Goal: Transaction & Acquisition: Book appointment/travel/reservation

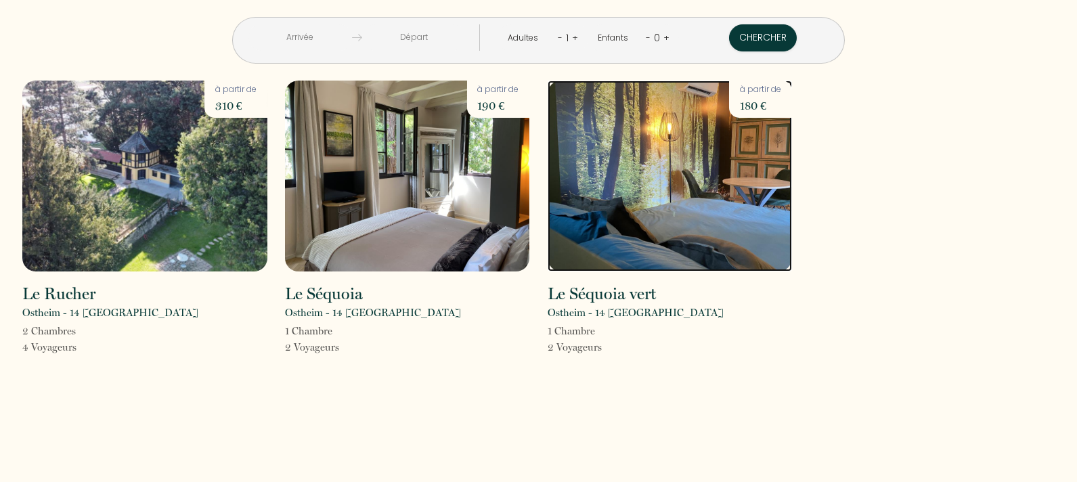
click at [666, 209] on img at bounding box center [670, 176] width 245 height 191
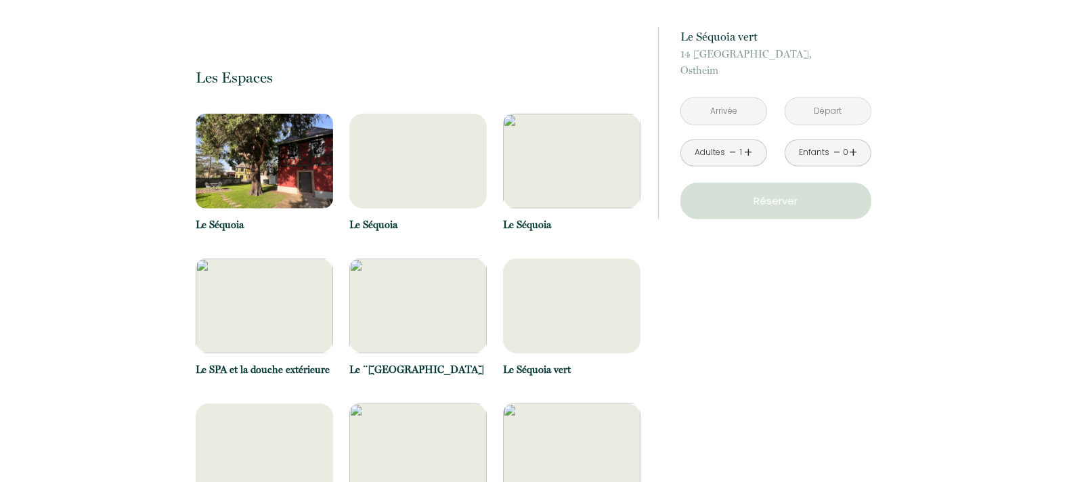
scroll to position [1287, 0]
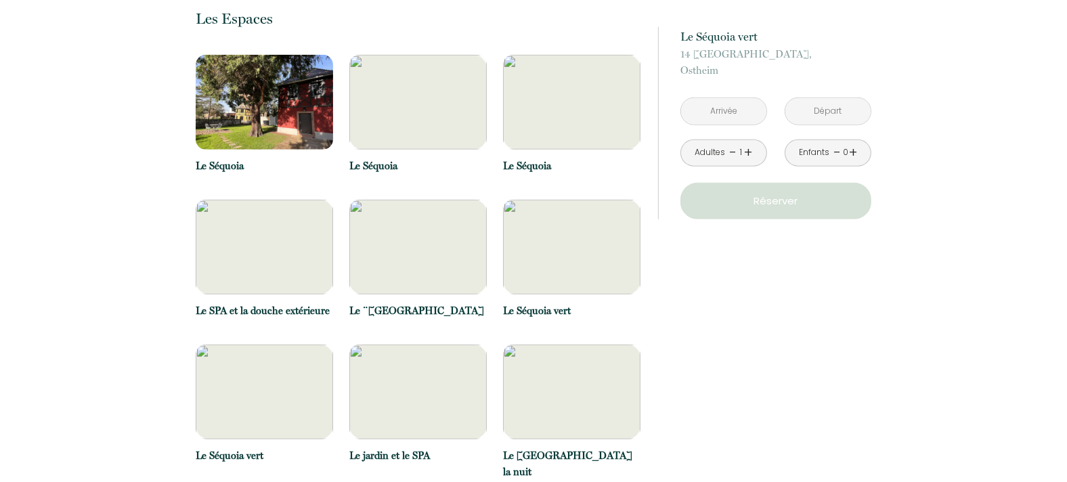
click at [529, 211] on img at bounding box center [571, 247] width 137 height 95
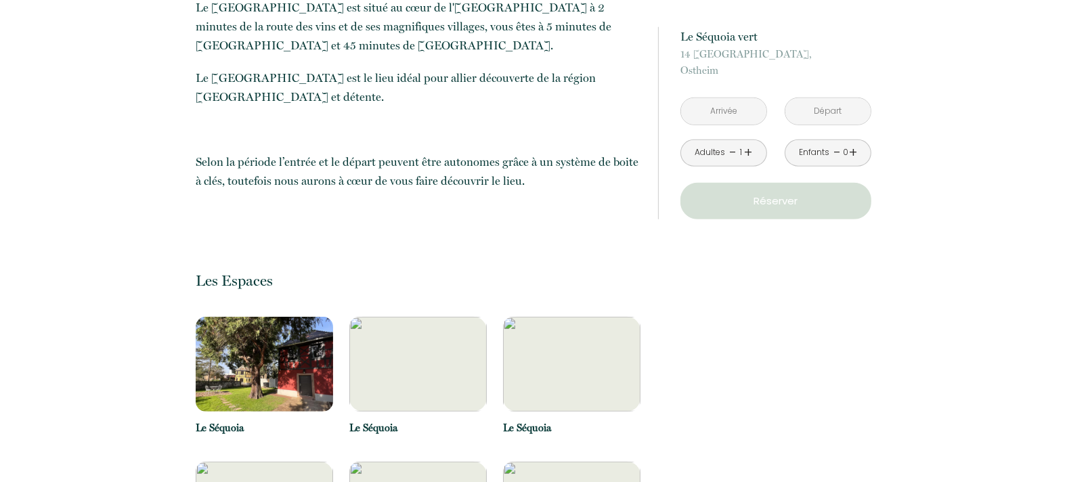
scroll to position [1083, 0]
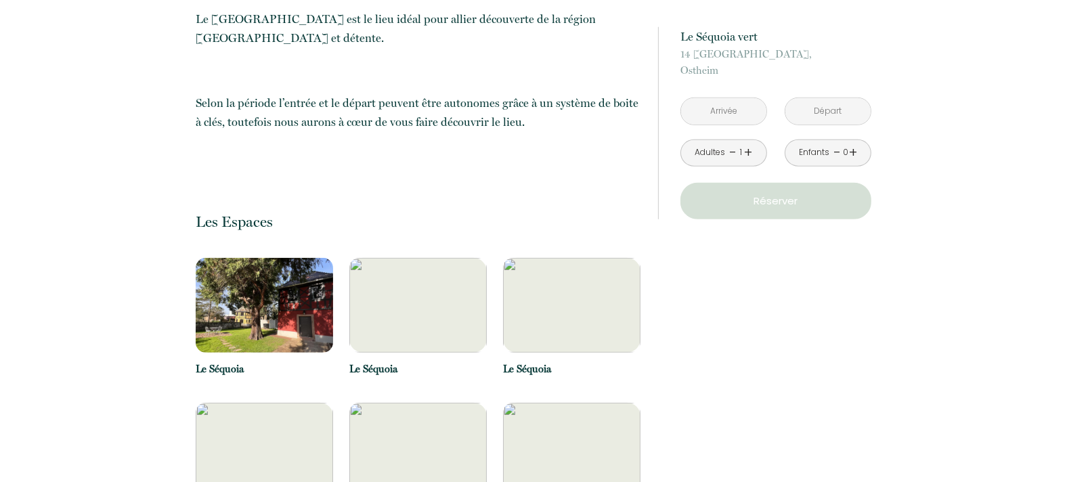
click at [423, 258] on img at bounding box center [417, 305] width 137 height 95
click at [301, 258] on img at bounding box center [264, 305] width 137 height 95
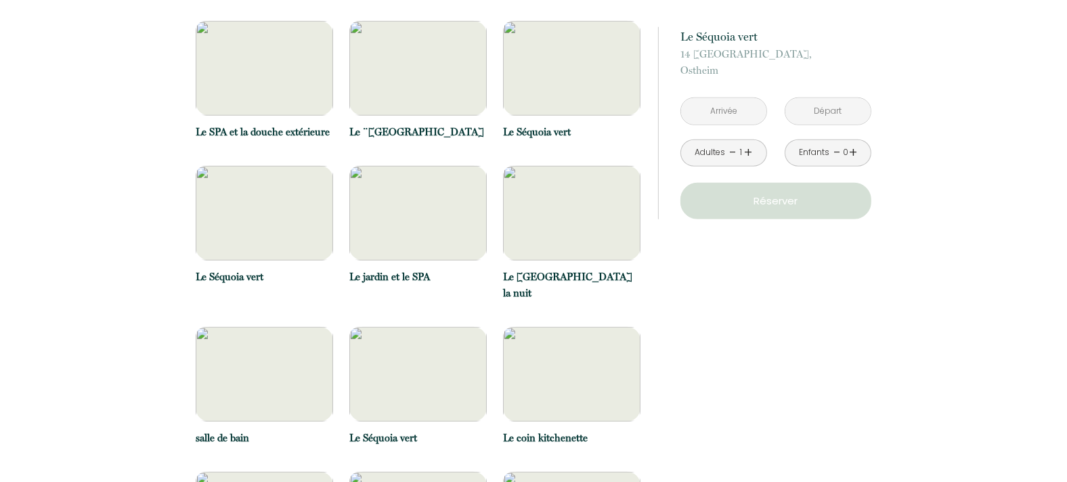
scroll to position [1490, 0]
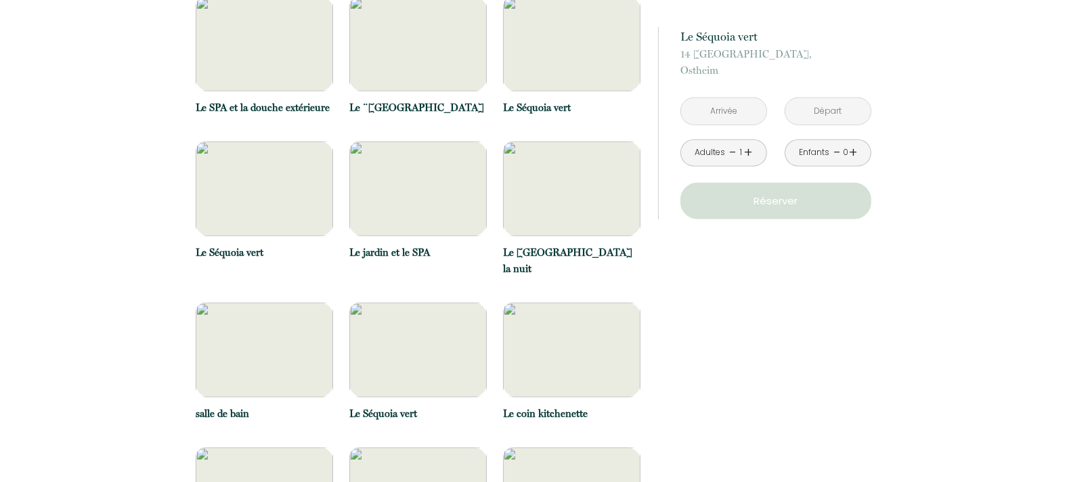
click at [384, 303] on img at bounding box center [417, 350] width 137 height 95
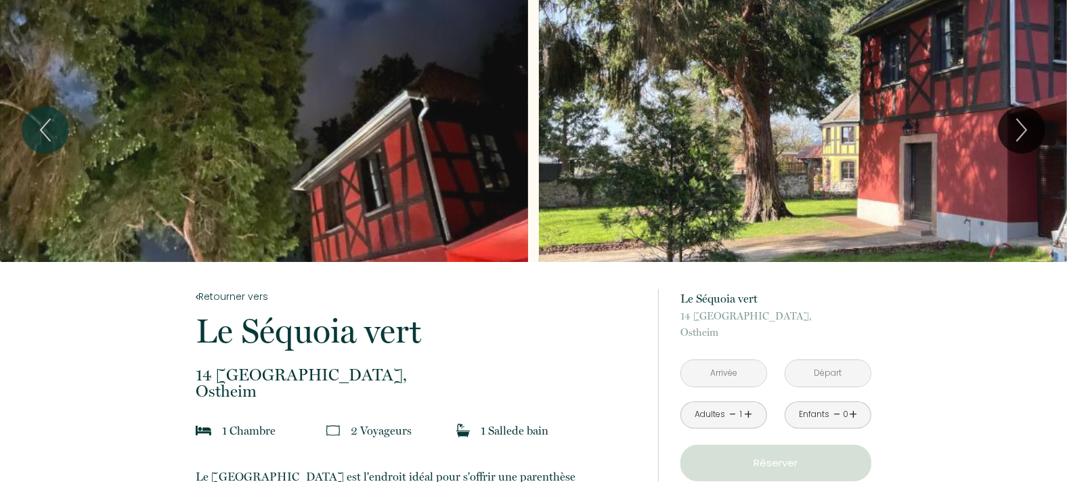
scroll to position [0, 0]
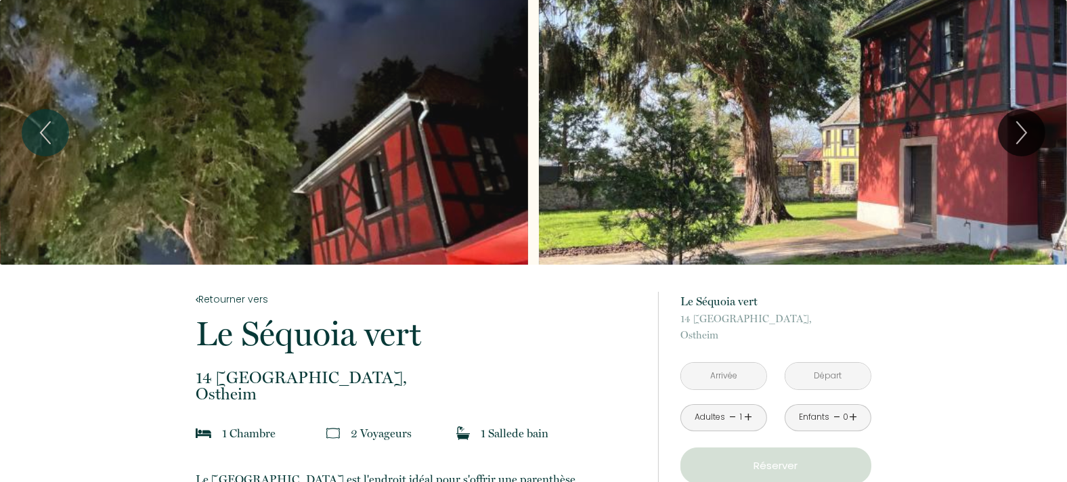
click at [1013, 137] on icon "Next" at bounding box center [1022, 132] width 28 height 41
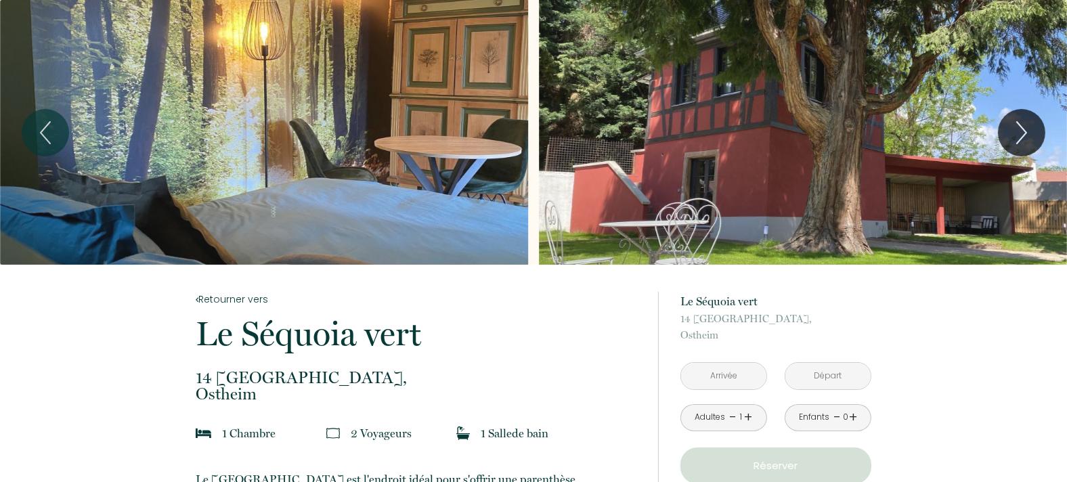
click at [1013, 137] on icon "Next" at bounding box center [1022, 132] width 28 height 41
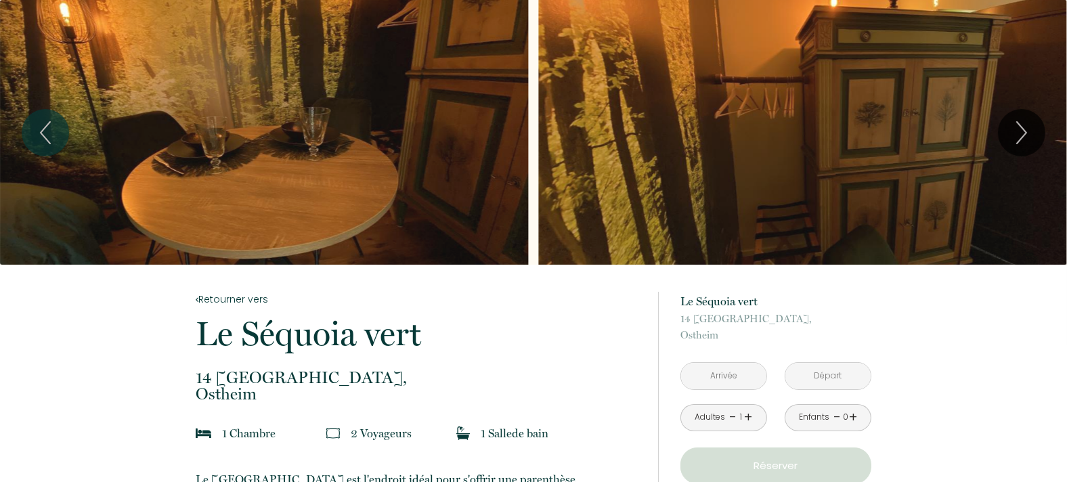
click at [54, 121] on icon "Previous" at bounding box center [45, 132] width 28 height 41
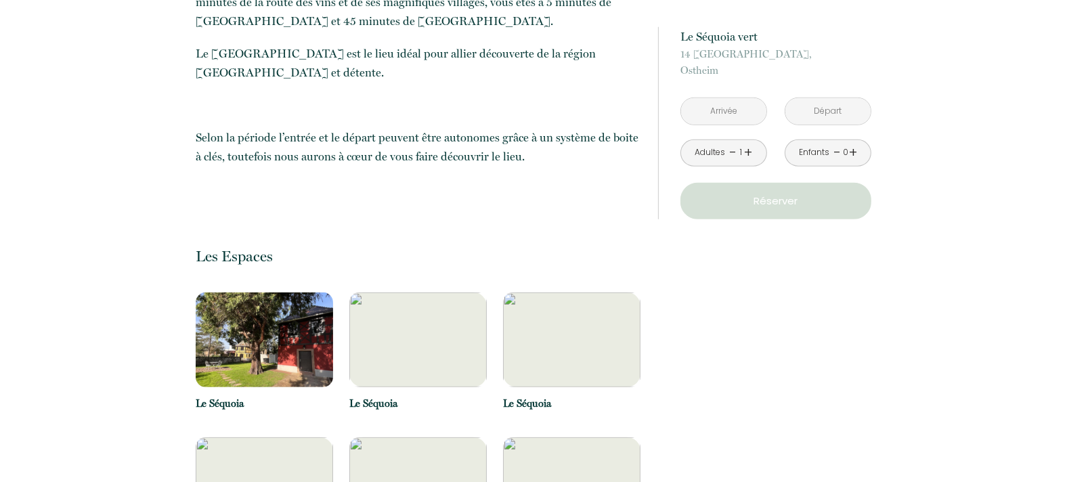
scroll to position [1083, 0]
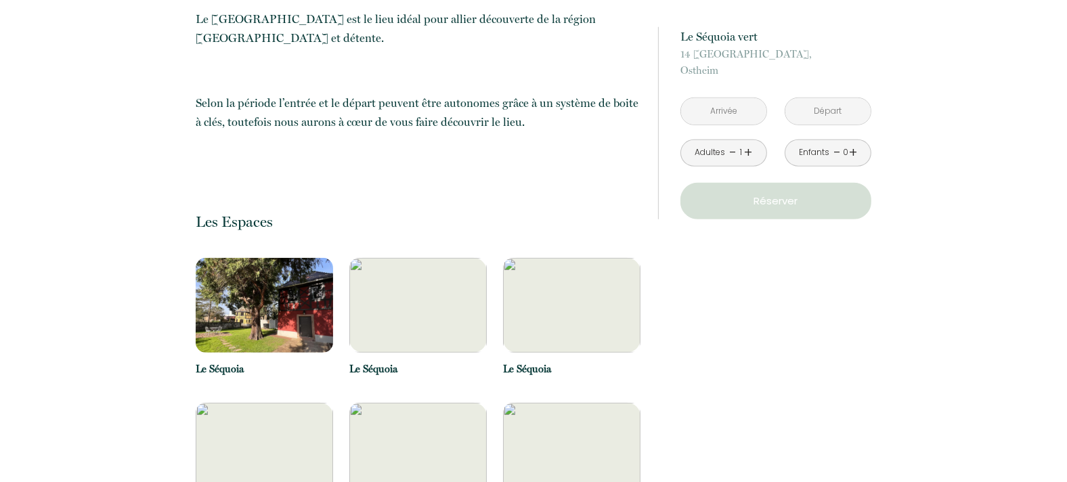
click at [200, 258] on img at bounding box center [264, 305] width 137 height 95
click at [394, 258] on img at bounding box center [417, 305] width 137 height 95
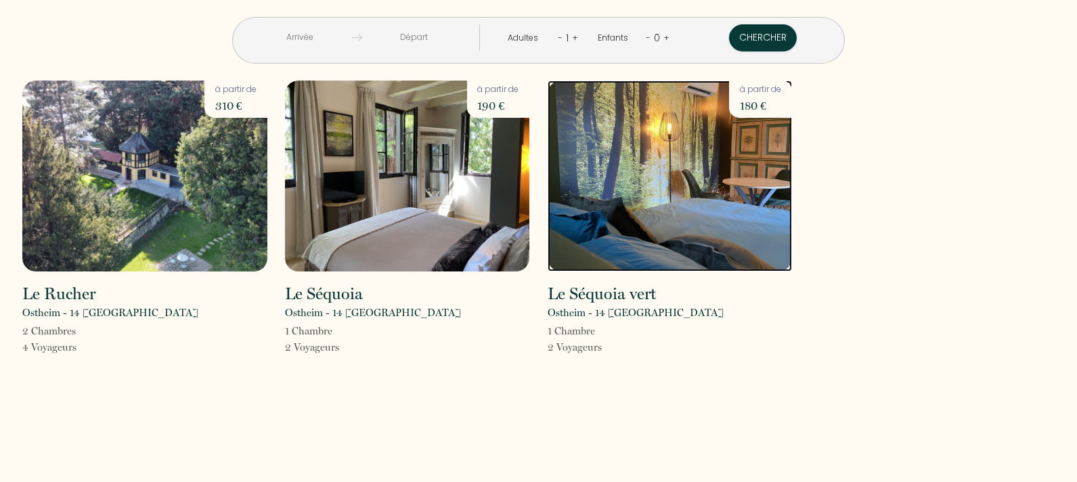
click at [707, 165] on img at bounding box center [670, 176] width 245 height 191
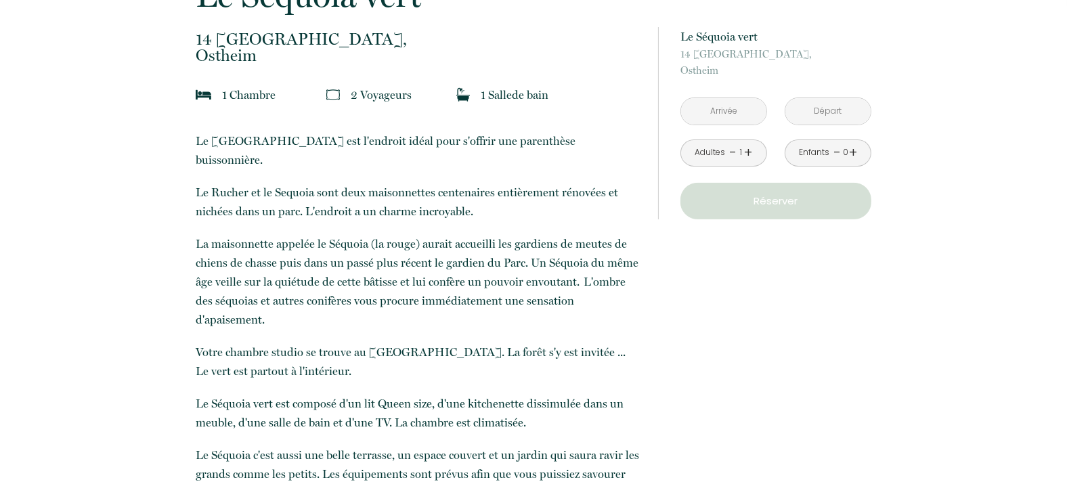
scroll to position [339, 0]
